Goal: Task Accomplishment & Management: Manage account settings

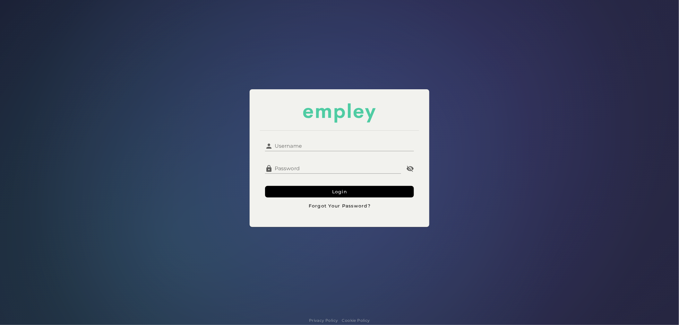
click at [303, 148] on input "Username" at bounding box center [343, 143] width 141 height 15
type input "**********"
click at [309, 191] on button "Login" at bounding box center [339, 192] width 149 height 12
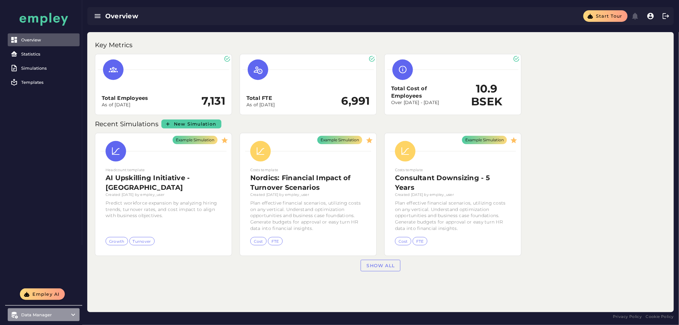
click at [69, 310] on item\) "Data Manager" at bounding box center [44, 314] width 72 height 13
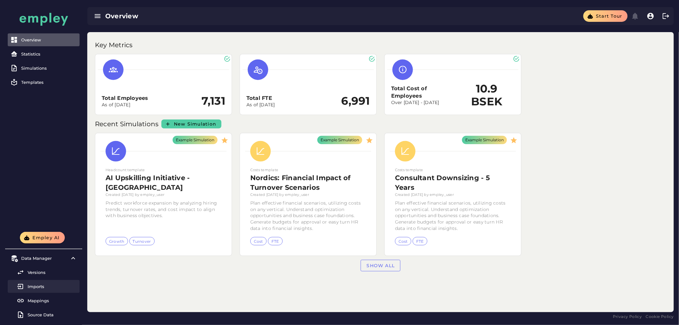
click at [47, 287] on div "Imports" at bounding box center [52, 286] width 49 height 5
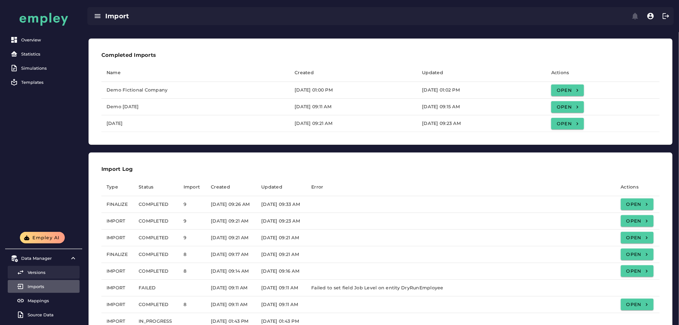
click at [39, 276] on link "Versions" at bounding box center [44, 272] width 72 height 13
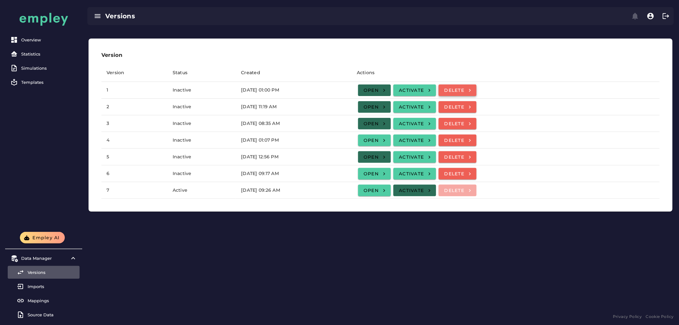
click at [471, 91] on span "Delete" at bounding box center [458, 90] width 28 height 6
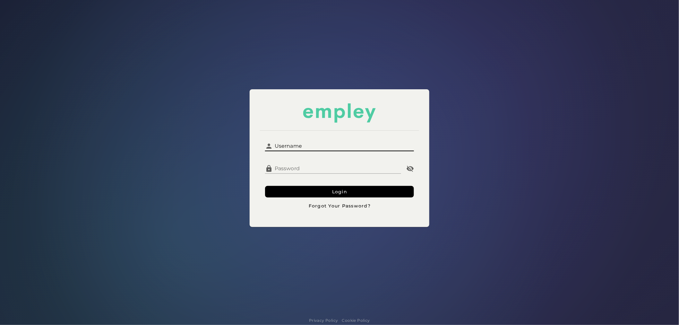
click at [285, 150] on input "Username" at bounding box center [343, 143] width 141 height 15
type input "**********"
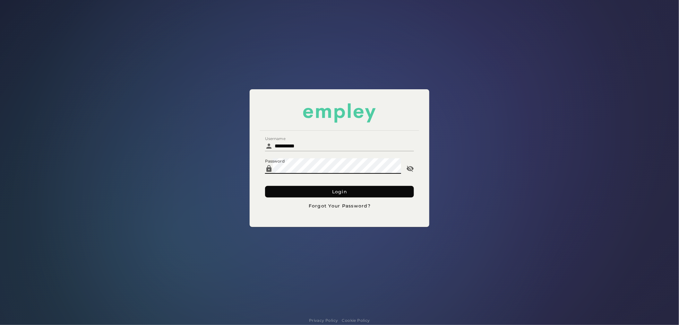
click at [305, 193] on button "Login" at bounding box center [339, 192] width 149 height 12
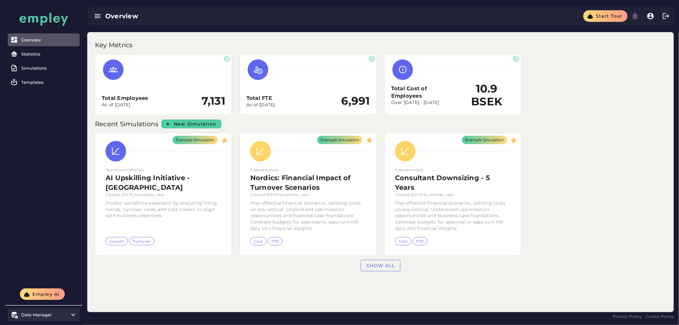
click at [50, 316] on div "Data Manager" at bounding box center [43, 314] width 45 height 5
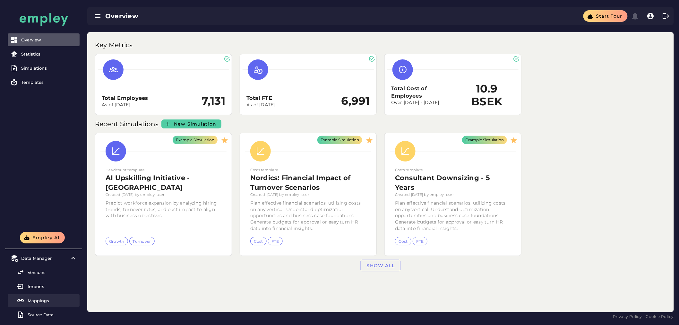
click at [40, 302] on div "Mappings" at bounding box center [52, 300] width 49 height 5
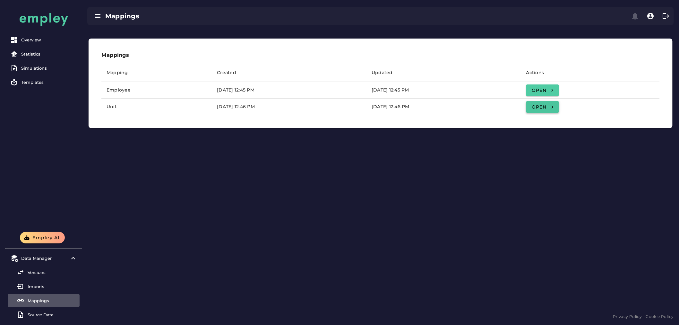
click at [559, 107] on link "Open" at bounding box center [542, 107] width 33 height 12
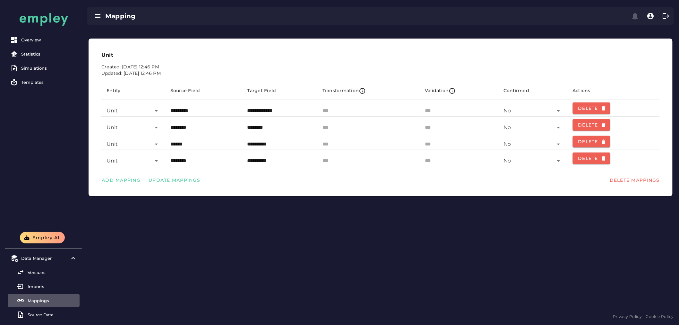
click at [44, 300] on div "Mappings" at bounding box center [52, 300] width 49 height 5
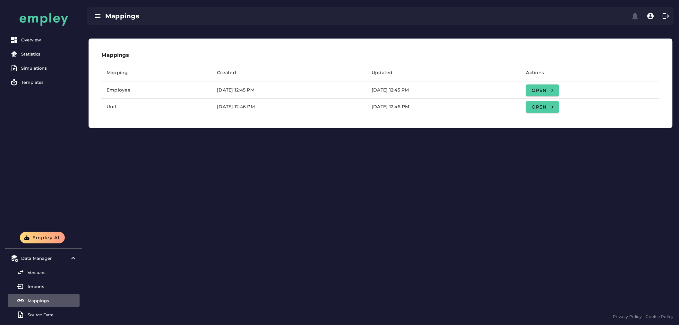
click at [573, 113] on td "Open" at bounding box center [590, 106] width 139 height 17
click at [554, 108] on span "Open" at bounding box center [542, 107] width 22 height 6
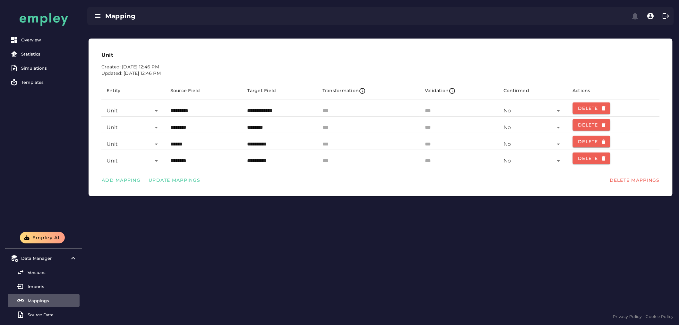
click at [253, 145] on input "**********" at bounding box center [279, 141] width 65 height 15
click at [181, 161] on input "********" at bounding box center [203, 157] width 67 height 15
click at [263, 161] on input "**********" at bounding box center [279, 157] width 65 height 15
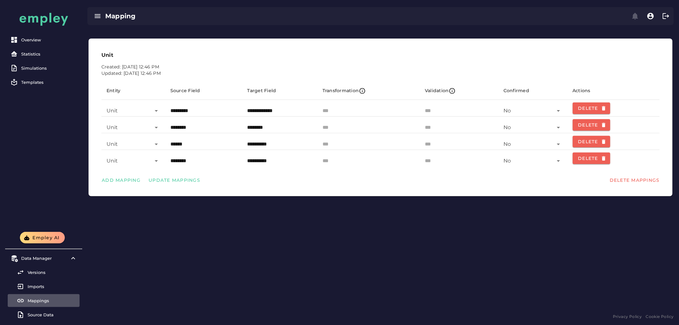
click at [263, 161] on input "**********" at bounding box center [279, 157] width 65 height 15
click at [348, 185] on div "Add Mapping Update Mappings Delete Mappings" at bounding box center [380, 180] width 568 height 17
click at [53, 302] on div "Mappings" at bounding box center [52, 300] width 49 height 5
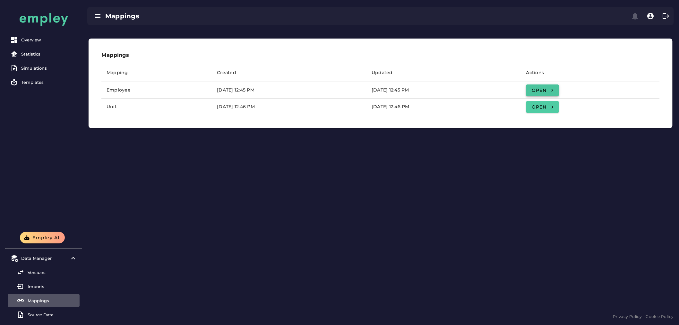
click at [559, 94] on link "Open" at bounding box center [542, 90] width 33 height 12
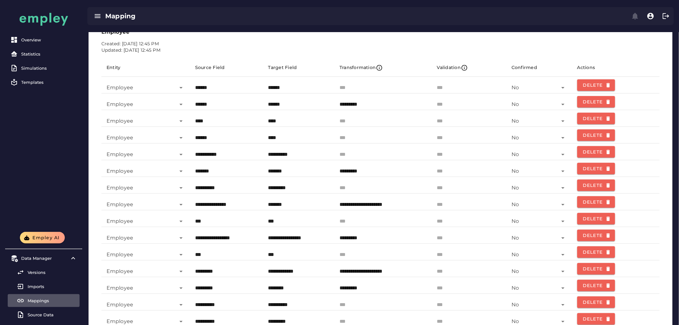
scroll to position [36, 0]
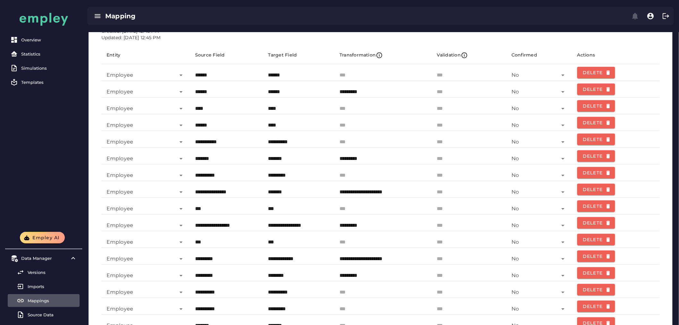
click at [350, 94] on input "*********" at bounding box center [382, 88] width 87 height 15
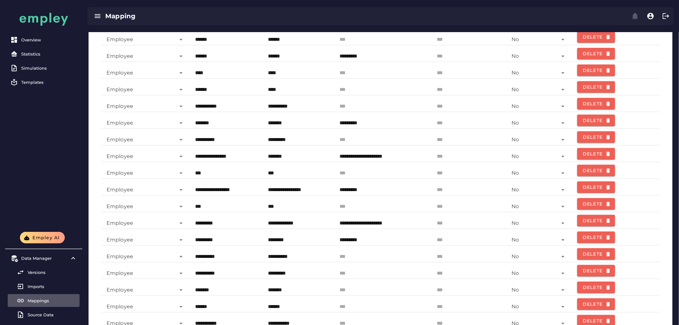
scroll to position [107, 0]
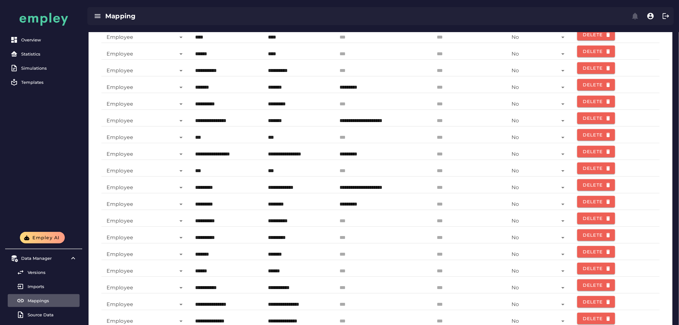
click at [350, 204] on input "*********" at bounding box center [382, 201] width 87 height 15
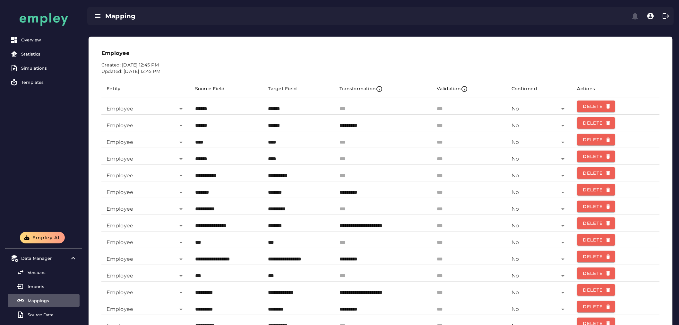
scroll to position [0, 0]
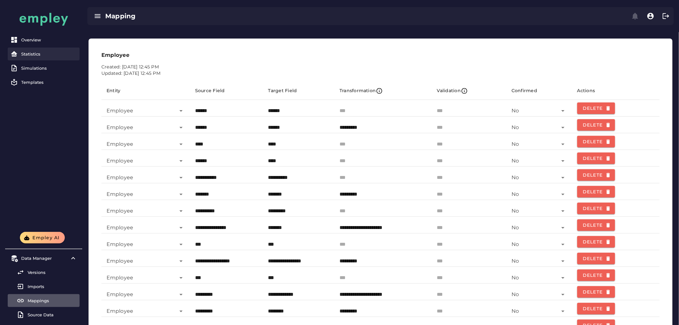
click at [38, 53] on div "Statistics" at bounding box center [49, 53] width 56 height 5
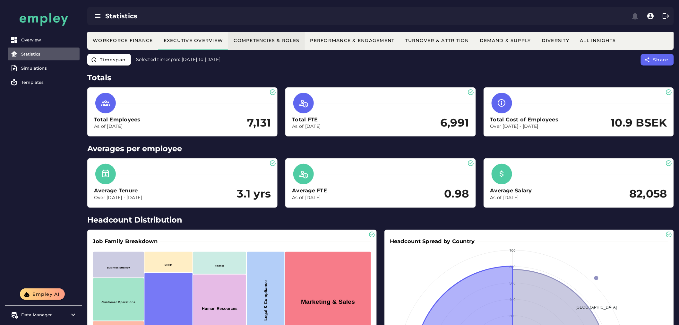
click at [274, 43] on button "Competencies & Roles" at bounding box center [266, 40] width 76 height 19
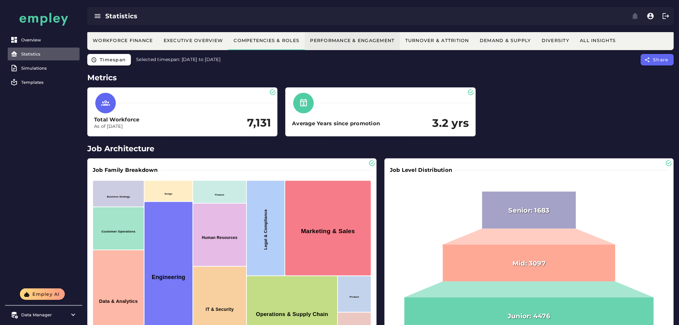
click at [326, 39] on div "Performance & Engagement" at bounding box center [352, 41] width 85 height 6
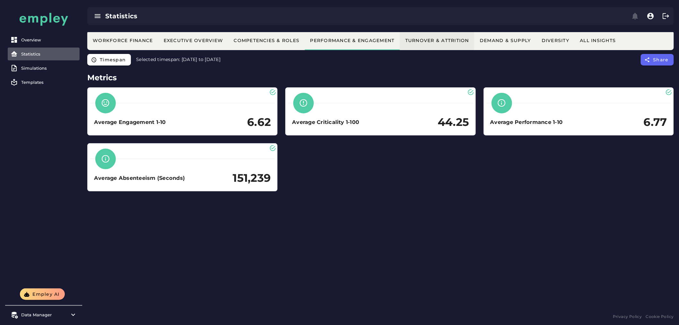
click at [441, 36] on button "Turnover & Attrition" at bounding box center [437, 40] width 74 height 19
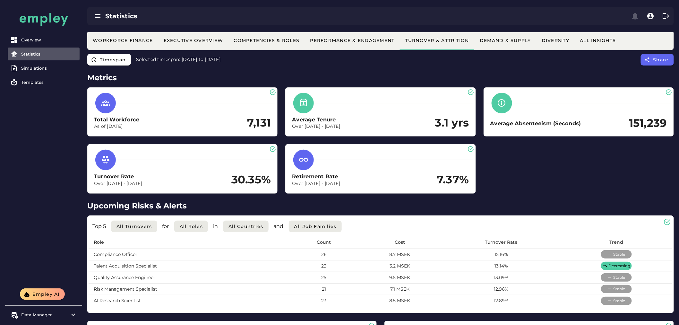
click at [321, 118] on h3 "Average Tenure" at bounding box center [316, 119] width 48 height 7
click at [379, 116] on div "Average Tenure Over Dec 31, 2023 - Dec 31, 2024 3.1 yrs" at bounding box center [380, 123] width 177 height 14
click at [45, 316] on div "Data Manager" at bounding box center [43, 314] width 45 height 5
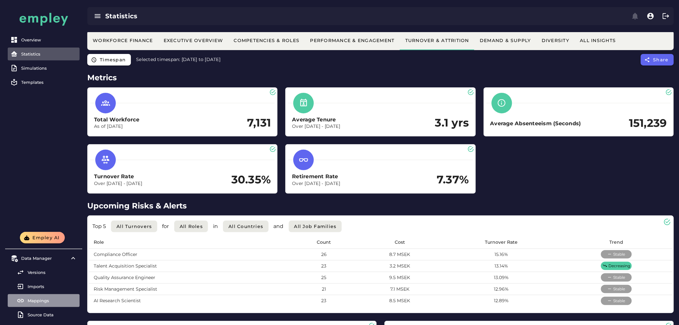
click at [32, 300] on div "Mappings" at bounding box center [52, 300] width 49 height 5
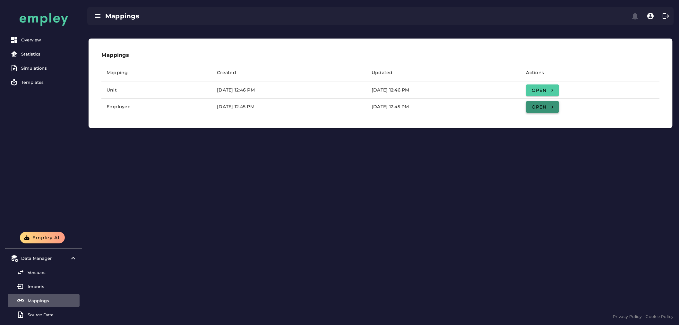
click at [554, 106] on span "Open" at bounding box center [542, 107] width 22 height 6
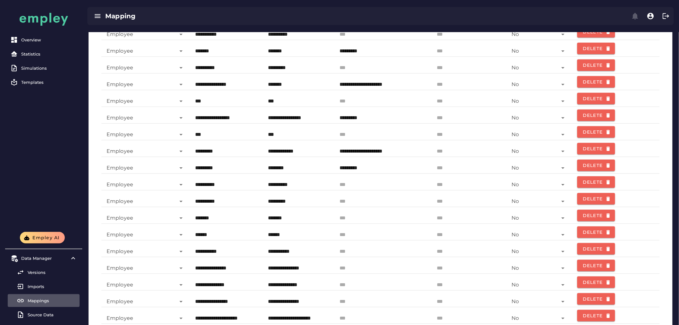
scroll to position [207, 0]
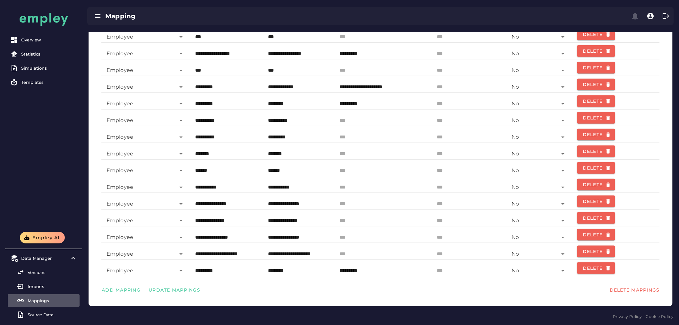
click at [345, 271] on input "*********" at bounding box center [382, 267] width 87 height 15
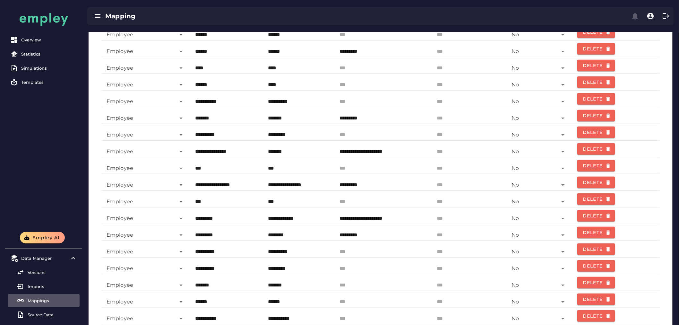
scroll to position [36, 0]
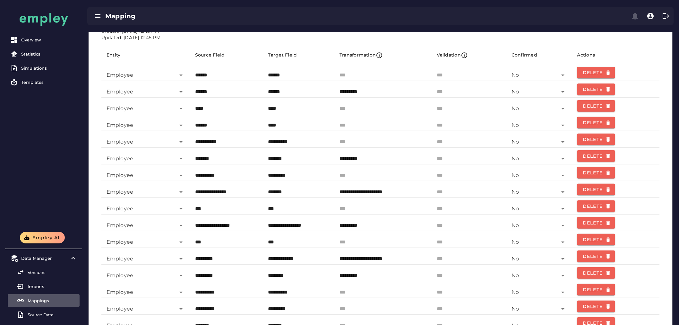
click at [347, 159] on input "*********" at bounding box center [382, 155] width 87 height 15
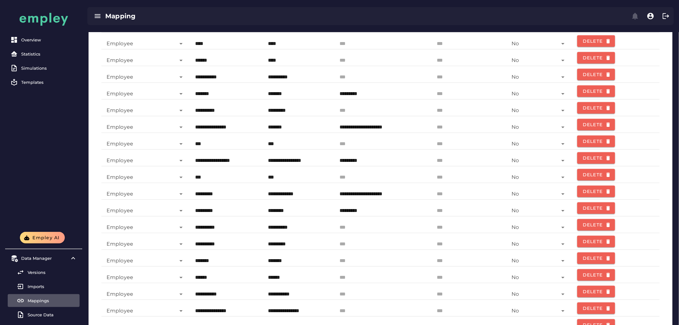
scroll to position [136, 0]
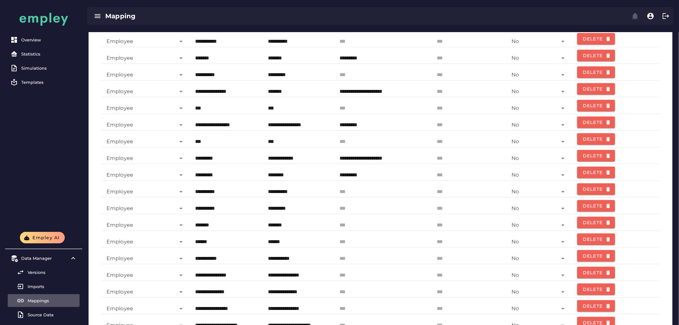
click at [278, 91] on input "*******" at bounding box center [298, 88] width 61 height 15
click at [367, 91] on input "**********" at bounding box center [382, 88] width 87 height 15
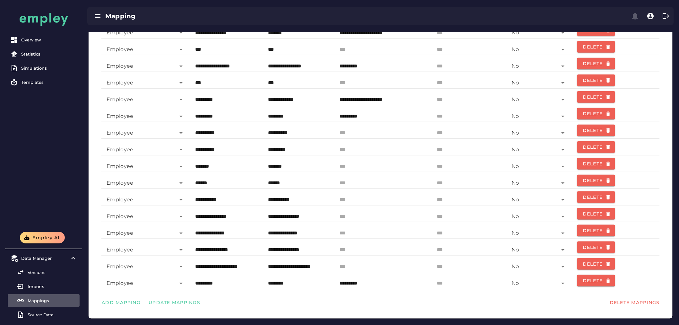
scroll to position [207, 0]
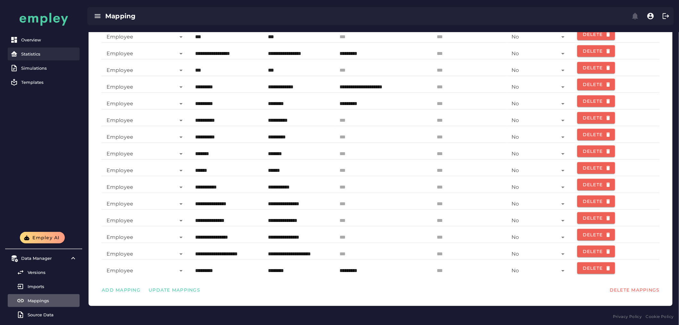
click at [40, 53] on div "Statistics" at bounding box center [49, 53] width 56 height 5
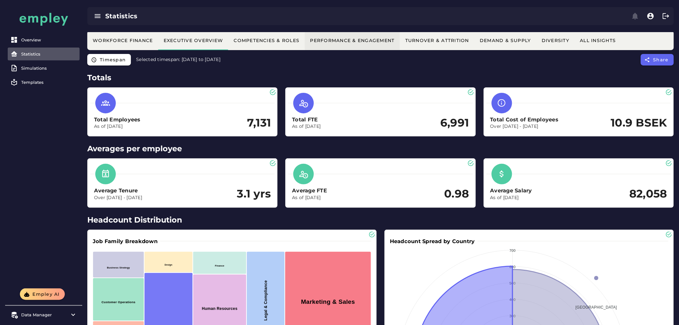
click at [337, 38] on div "Performance & Engagement" at bounding box center [352, 41] width 85 height 6
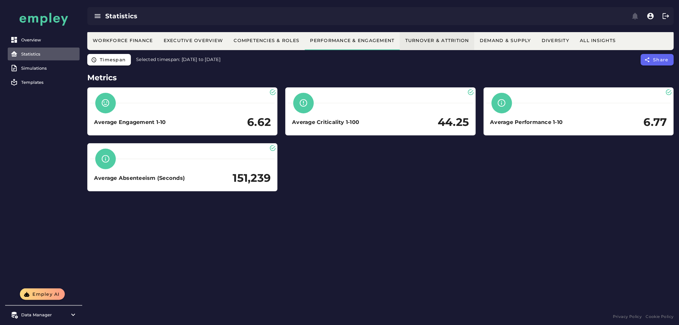
click at [454, 39] on div "Turnover & Attrition" at bounding box center [437, 41] width 64 height 6
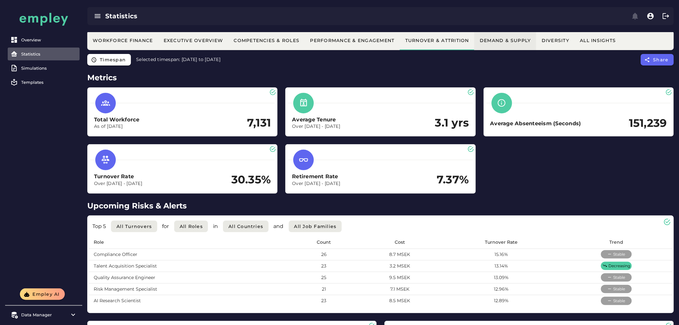
click at [491, 37] on button "Demand & Supply" at bounding box center [505, 40] width 62 height 19
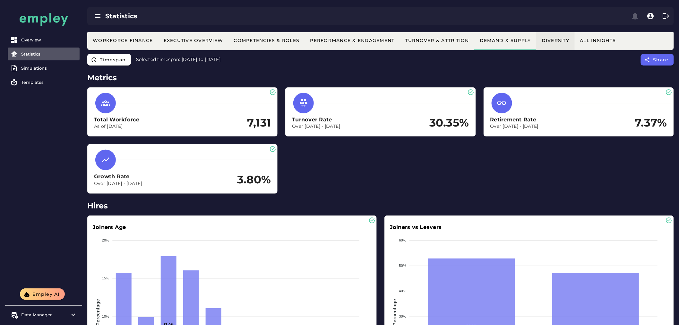
click at [561, 40] on div "Diversity" at bounding box center [555, 41] width 28 height 6
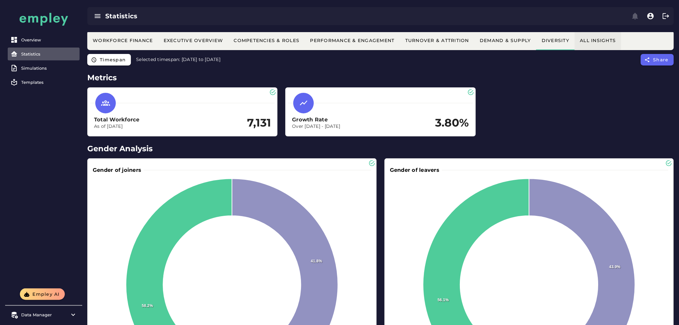
click at [603, 45] on button "All Insights" at bounding box center [598, 40] width 47 height 19
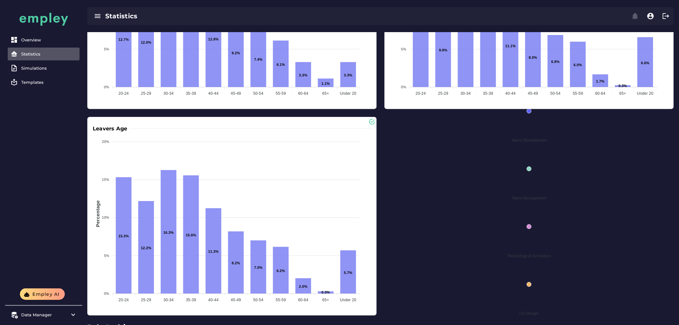
scroll to position [3421, 0]
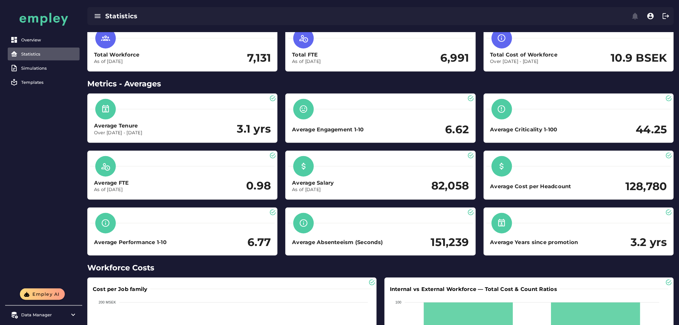
scroll to position [0, 0]
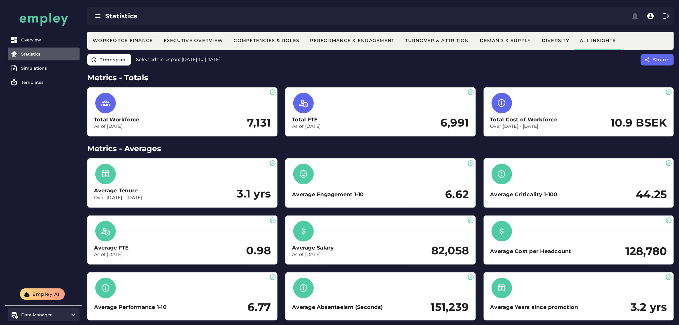
click at [56, 319] on item\) "Data Manager" at bounding box center [44, 314] width 72 height 13
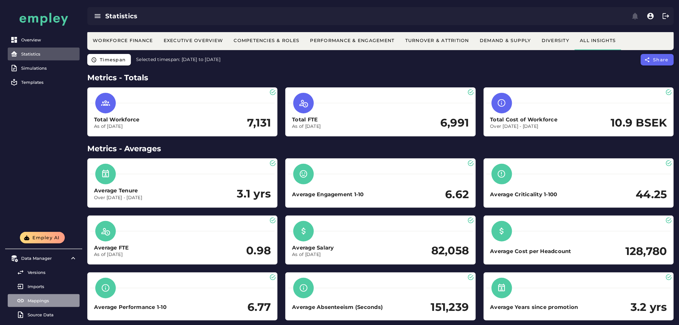
click at [40, 297] on link "Mappings" at bounding box center [44, 300] width 72 height 13
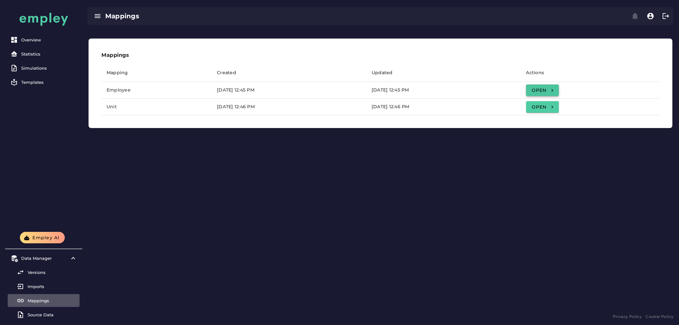
click at [554, 91] on span "Open" at bounding box center [542, 90] width 22 height 6
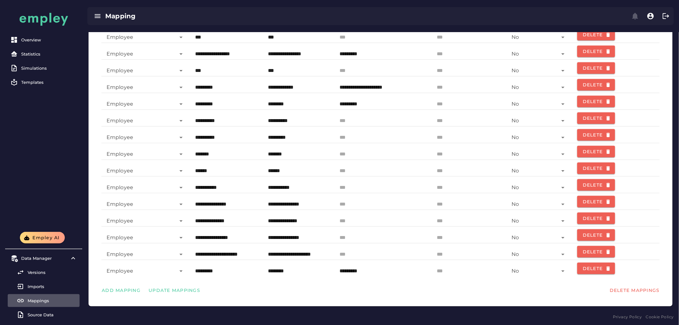
scroll to position [207, 0]
click at [280, 136] on input "*********" at bounding box center [298, 134] width 61 height 15
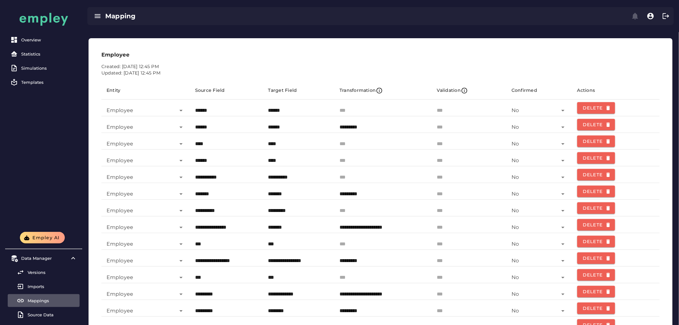
scroll to position [0, 0]
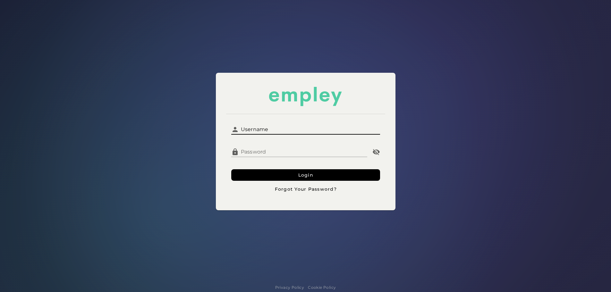
click at [298, 125] on input "Username" at bounding box center [309, 126] width 141 height 15
type input "**********"
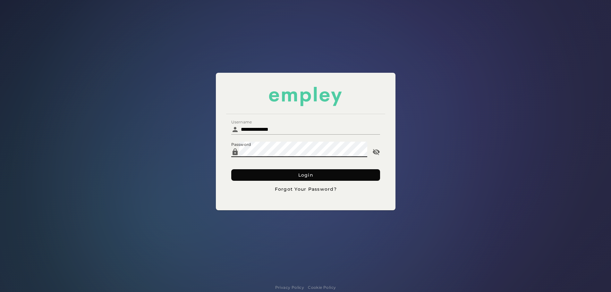
click at [246, 175] on button "Login" at bounding box center [305, 175] width 149 height 12
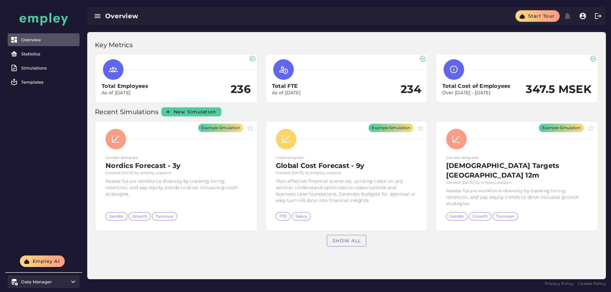
click at [50, 280] on div "Data Manager" at bounding box center [43, 281] width 45 height 5
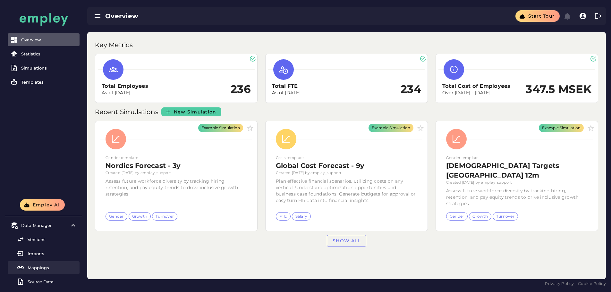
click at [42, 267] on div "Mappings" at bounding box center [52, 267] width 49 height 5
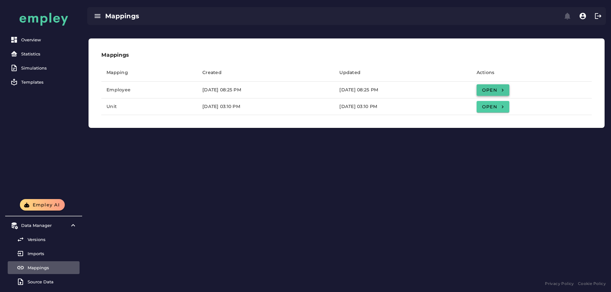
click at [504, 87] on span "Open" at bounding box center [493, 90] width 22 height 6
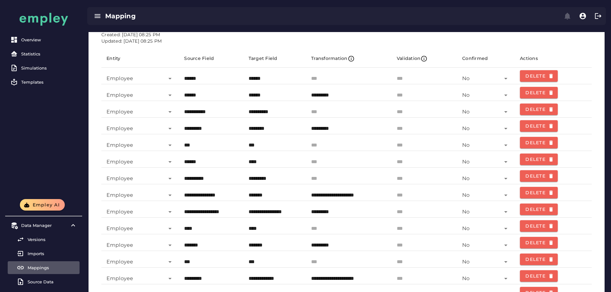
scroll to position [64, 0]
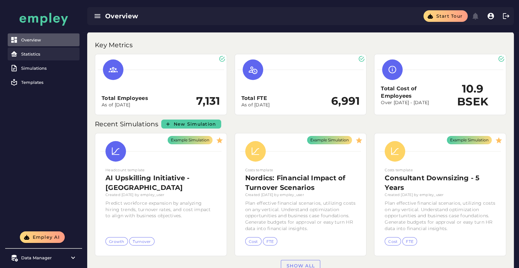
click at [43, 58] on link "Statistics" at bounding box center [44, 53] width 72 height 13
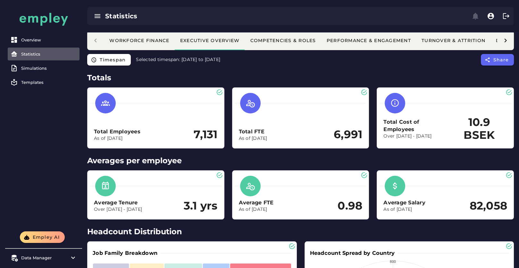
click at [504, 45] on div at bounding box center [506, 40] width 17 height 19
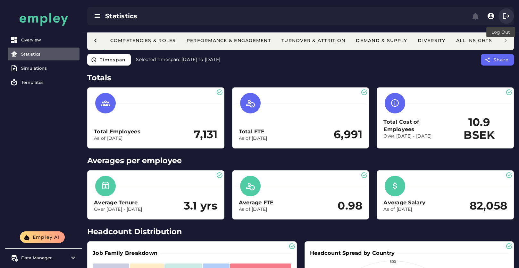
click at [506, 18] on icon "button" at bounding box center [507, 16] width 8 height 8
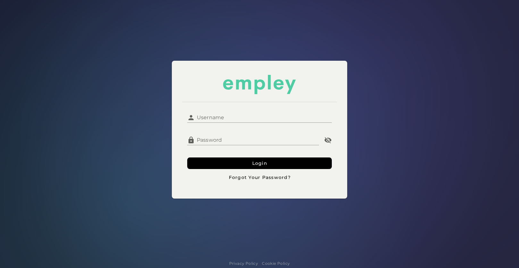
click at [293, 117] on input "Username" at bounding box center [263, 114] width 137 height 15
type input "**********"
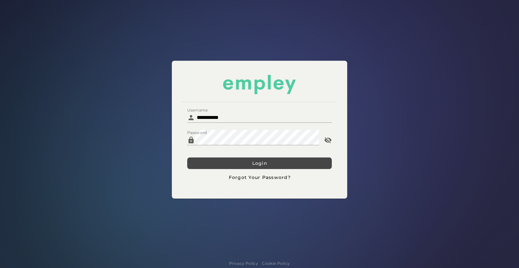
click at [234, 157] on button "Login" at bounding box center [259, 163] width 145 height 12
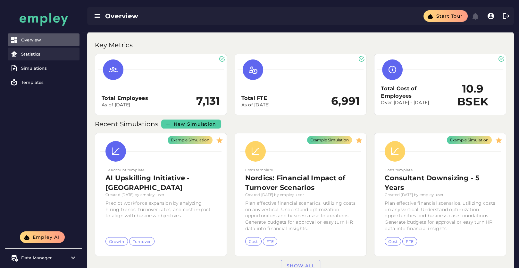
click at [39, 56] on div "Statistics" at bounding box center [49, 53] width 56 height 5
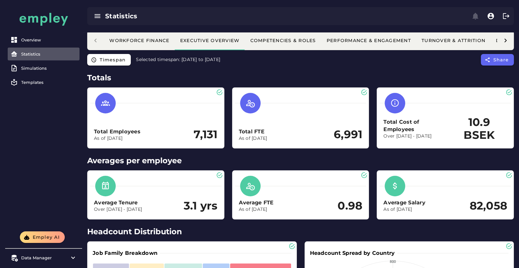
click at [501, 39] on div at bounding box center [506, 40] width 17 height 19
click at [501, 39] on div "Workforce Finance Executive Overview Competencies & Roles Performance & Engagem…" at bounding box center [300, 40] width 427 height 19
click at [496, 40] on div "Edit" at bounding box center [477, 40] width 39 height 19
click at [488, 41] on icon "button" at bounding box center [485, 41] width 6 height 6
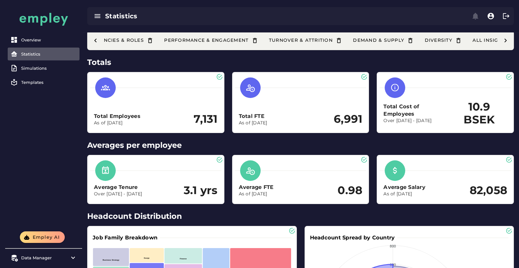
scroll to position [0, 54]
click at [505, 42] on icon at bounding box center [506, 41] width 8 height 8
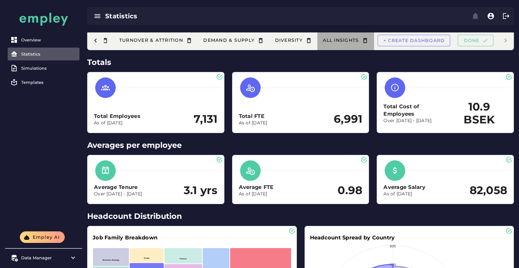
click at [342, 41] on div "All Insights" at bounding box center [346, 40] width 46 height 7
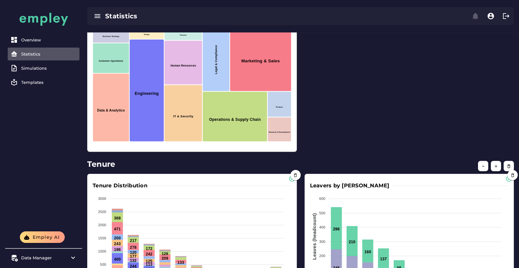
scroll to position [3325, 0]
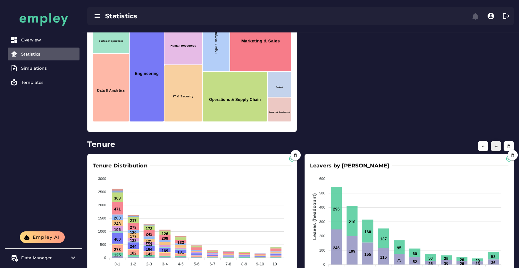
click at [497, 149] on icon "button" at bounding box center [496, 146] width 5 height 5
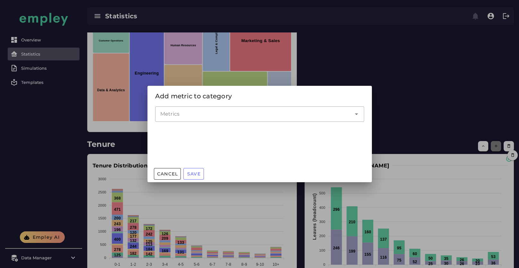
scroll to position [0, 0]
click at [234, 111] on input "Metrics" at bounding box center [254, 114] width 189 height 8
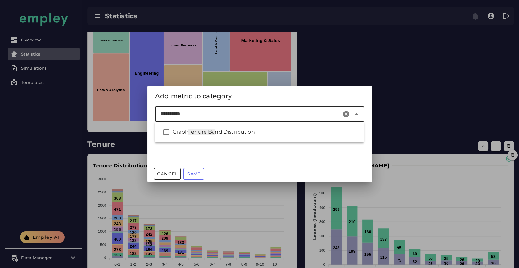
type input "**********"
click at [224, 135] on div "Graph Tenure Band Distribution" at bounding box center [266, 132] width 186 height 8
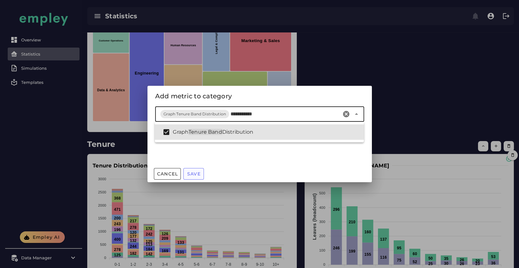
click at [197, 171] on span "Save" at bounding box center [194, 174] width 14 height 6
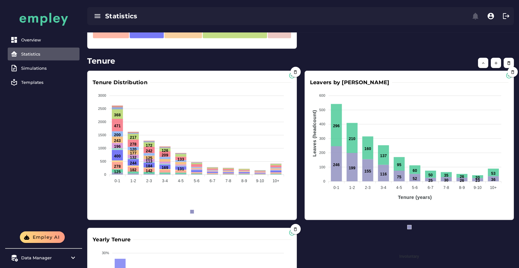
scroll to position [3400, 0]
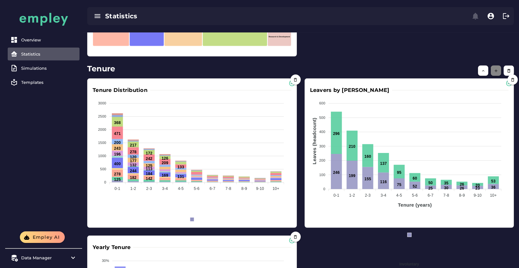
click at [493, 76] on button "button" at bounding box center [496, 70] width 10 height 10
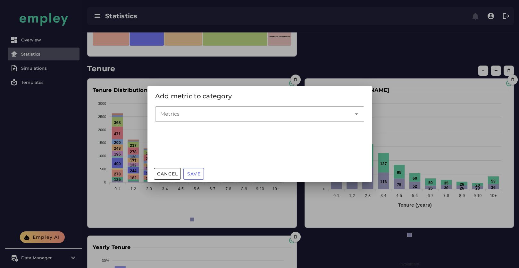
scroll to position [0, 0]
click at [249, 111] on input "Metrics" at bounding box center [254, 114] width 189 height 8
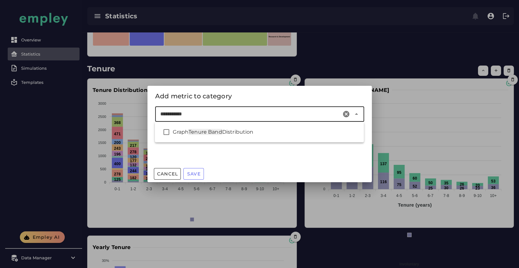
type input "**********"
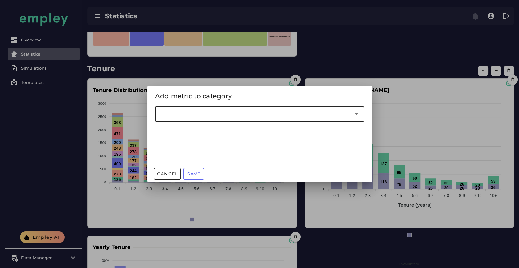
click at [99, 70] on div at bounding box center [259, 134] width 519 height 268
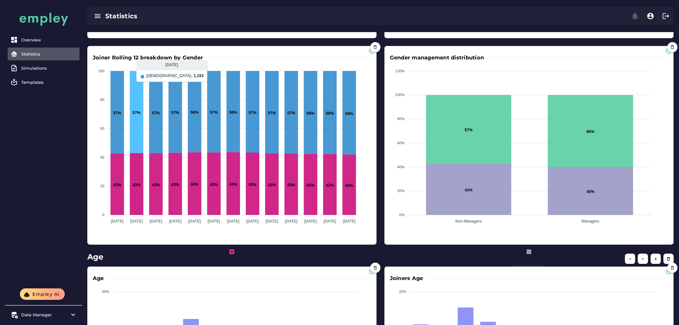
scroll to position [2870, 0]
